Goal: Task Accomplishment & Management: Complete application form

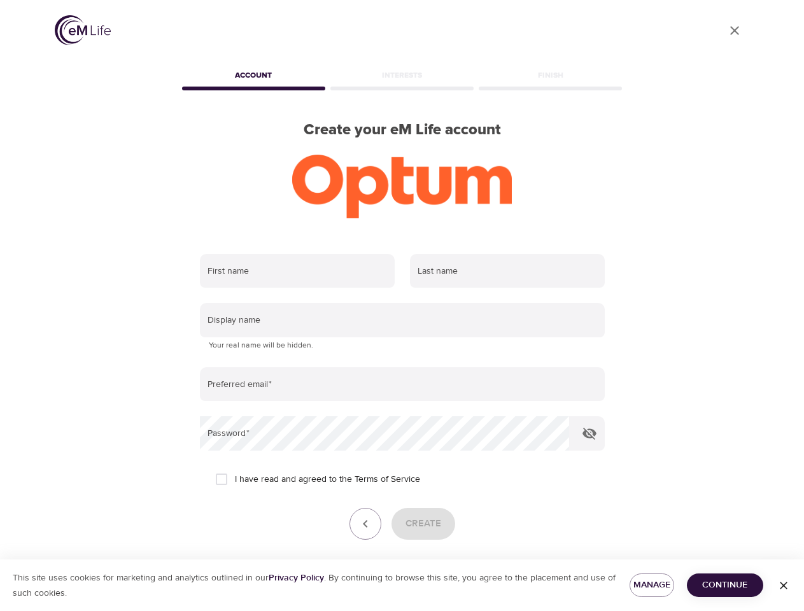
click at [297, 271] on input "text" at bounding box center [297, 271] width 195 height 34
click at [507, 271] on input "text" at bounding box center [507, 271] width 195 height 34
click at [402, 320] on input "text" at bounding box center [402, 320] width 405 height 34
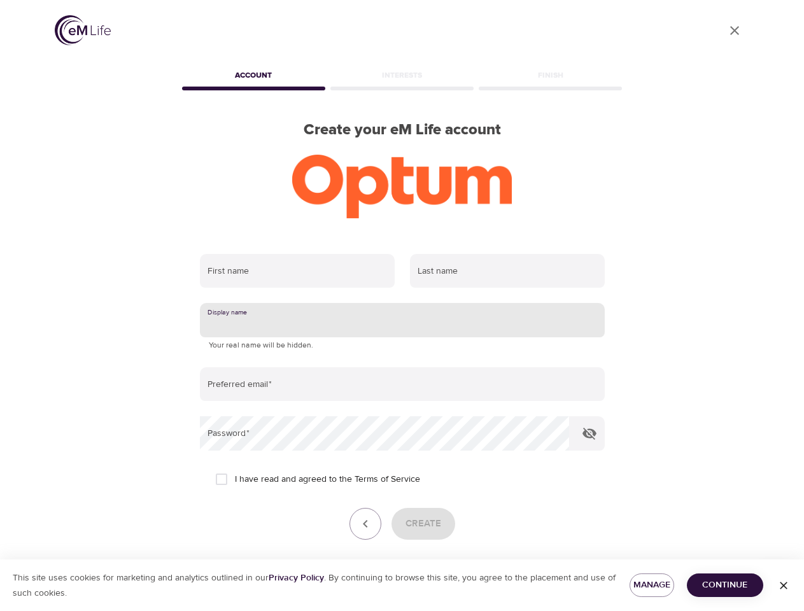
click at [402, 384] on input "email" at bounding box center [402, 384] width 405 height 34
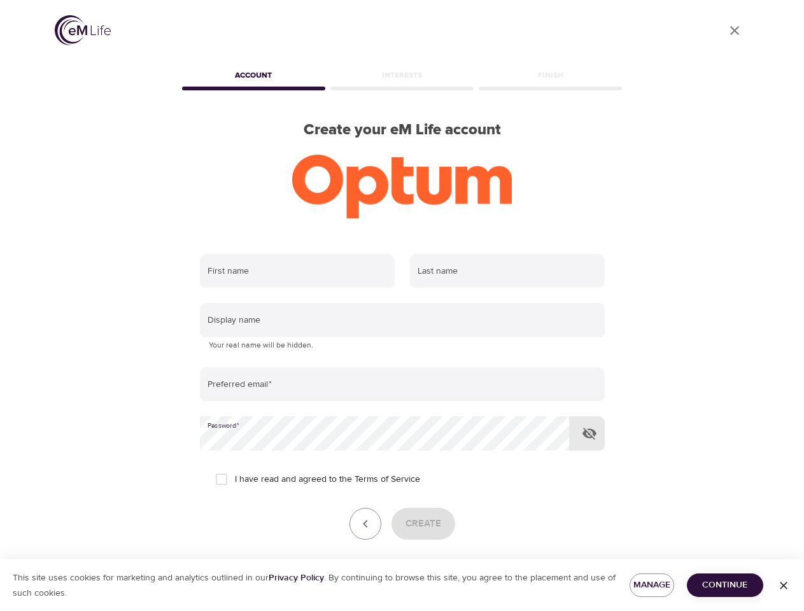
click at [589, 433] on icon "button" at bounding box center [589, 433] width 15 height 15
click at [365, 524] on icon "button" at bounding box center [365, 523] width 15 height 15
click at [422, 524] on div "Create" at bounding box center [402, 524] width 405 height 32
click at [652, 585] on span "Manage" at bounding box center [651, 585] width 24 height 16
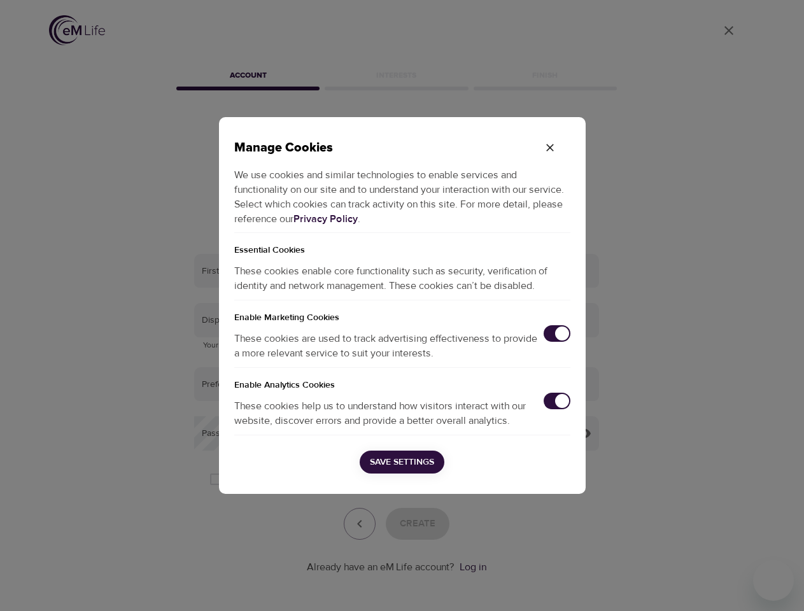
click at [725, 585] on div "Manage Cookies We use cookies and similar technologies to enable services and f…" at bounding box center [402, 305] width 804 height 611
